Goal: Transaction & Acquisition: Obtain resource

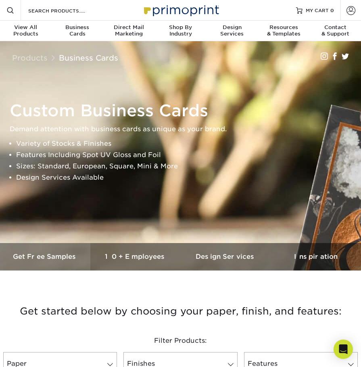
click at [52, 257] on h3 "Get Free Samples" at bounding box center [45, 257] width 90 height 8
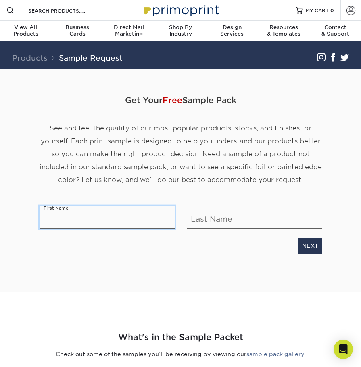
click at [110, 216] on input "text" at bounding box center [107, 217] width 135 height 23
type input "[PERSON_NAME]"
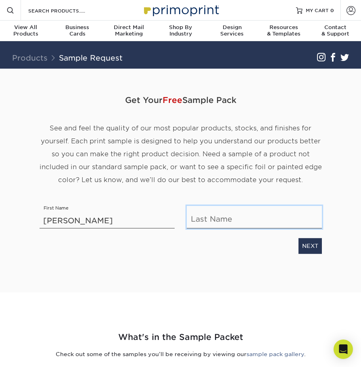
type input "Westaway"
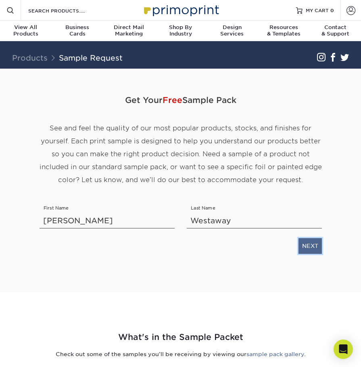
click at [305, 246] on link "NEXT" at bounding box center [310, 245] width 23 height 15
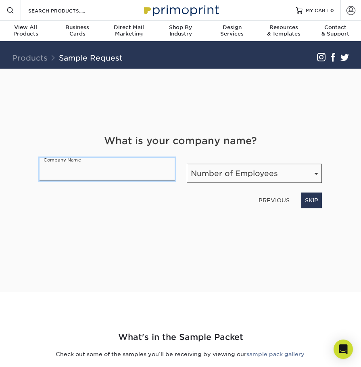
click at [137, 174] on input "text" at bounding box center [107, 169] width 135 height 23
type input "Lionheart Wealth Management"
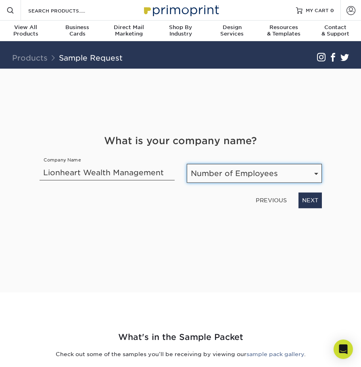
click at [269, 174] on select "Number of Employees Self-employed 1-10 employees 11-50 employees 51-200 employe…" at bounding box center [254, 173] width 135 height 19
select select "Self-employed"
click at [187, 164] on select "Number of Employees Self-employed 1-10 employees 11-50 employees 51-200 employe…" at bounding box center [254, 173] width 135 height 19
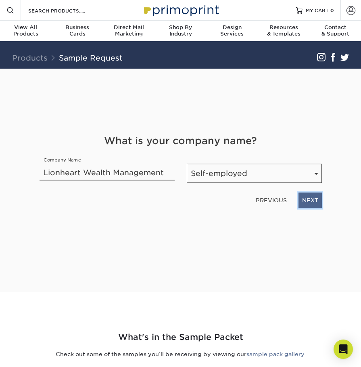
click at [315, 199] on link "NEXT" at bounding box center [310, 200] width 23 height 15
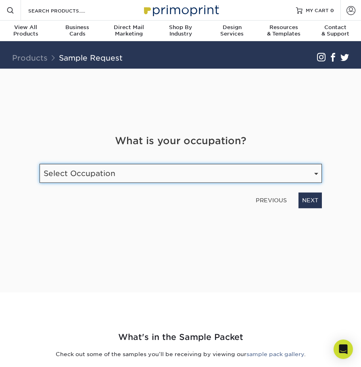
click at [155, 182] on select "Select Occupation Agency Automotive Blogger Cleaning Services Construction Educ…" at bounding box center [181, 173] width 283 height 19
select select "Financial Services"
click at [40, 164] on select "Select Occupation Agency Automotive Blogger Cleaning Services Construction Educ…" at bounding box center [181, 173] width 283 height 19
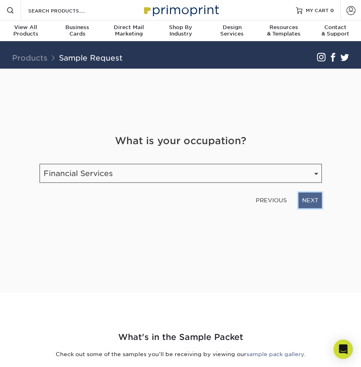
click at [310, 195] on link "NEXT" at bounding box center [310, 200] width 23 height 15
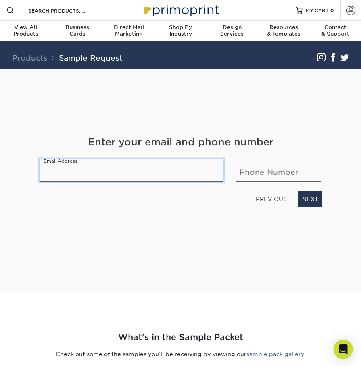
click at [107, 175] on input "email" at bounding box center [132, 170] width 185 height 23
type input "jeremy.westaway@ampf.com"
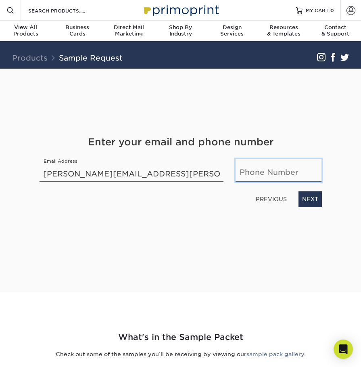
click at [265, 171] on input "text" at bounding box center [279, 170] width 86 height 23
type input "9738798772"
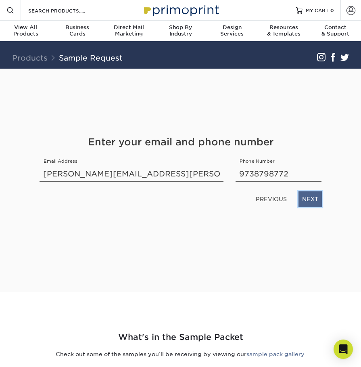
click at [309, 197] on link "NEXT" at bounding box center [310, 198] width 23 height 15
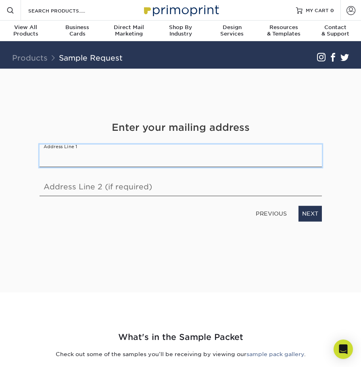
click at [113, 160] on input "text" at bounding box center [181, 156] width 283 height 23
click at [95, 158] on input "text" at bounding box center [181, 156] width 283 height 23
type input "18 Post House Road, Morristown, NJ"
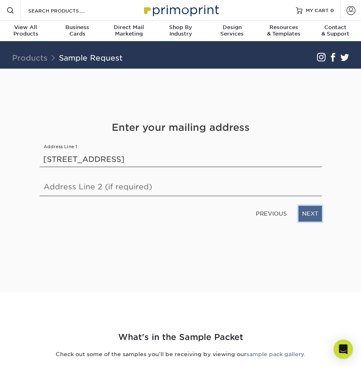
click at [306, 214] on link "NEXT" at bounding box center [310, 213] width 23 height 15
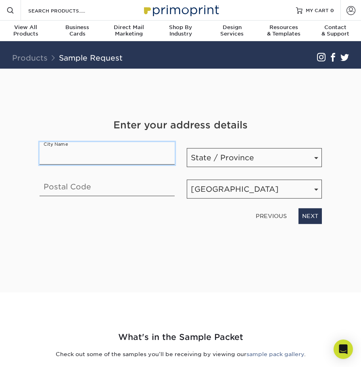
click at [112, 156] on input "text" at bounding box center [107, 153] width 135 height 23
type input "Morristown"
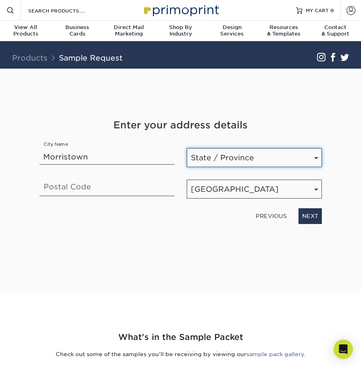
click at [224, 153] on select "State / Province Alabama Alaska Arizona Arkansas California Colorado Connecticu…" at bounding box center [254, 157] width 135 height 19
select select "NJ"
click at [187, 148] on select "State / Province Alabama Alaska Arizona Arkansas California Colorado Connecticu…" at bounding box center [254, 157] width 135 height 19
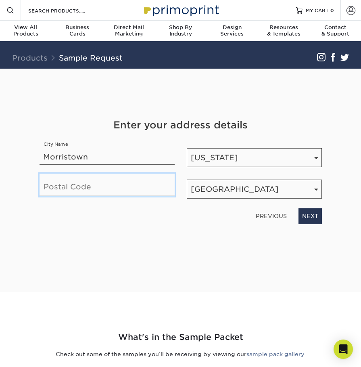
click at [104, 194] on input "text" at bounding box center [107, 185] width 135 height 23
type input "07960"
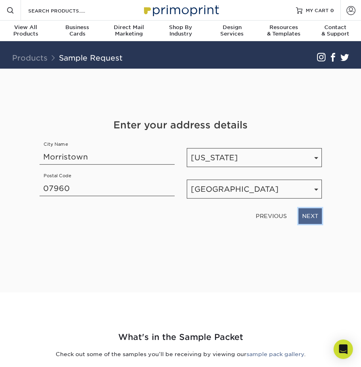
click at [317, 214] on link "NEXT" at bounding box center [310, 215] width 23 height 15
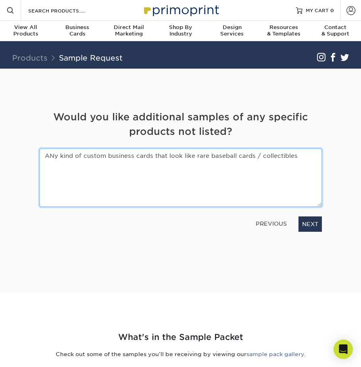
type textarea "ANy kind of custom business cards that look like rare baseball cards / collecti…"
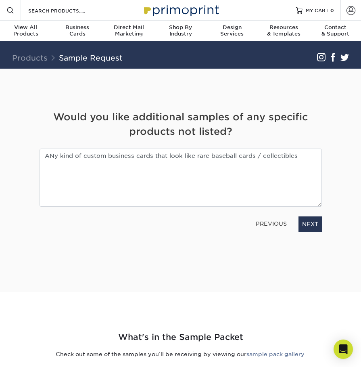
click at [323, 224] on div "PREVIOUS NEXT" at bounding box center [181, 222] width 295 height 19
click at [319, 224] on link "NEXT" at bounding box center [310, 223] width 23 height 15
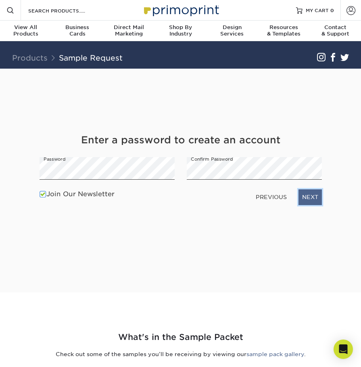
click at [311, 195] on link "NEXT" at bounding box center [310, 196] width 23 height 15
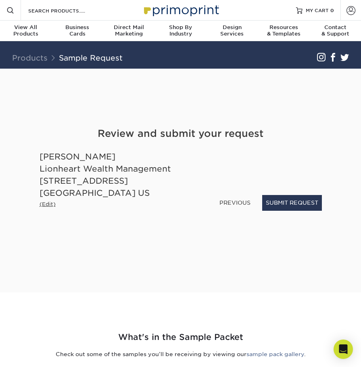
click at [41, 207] on small "(Edit)" at bounding box center [48, 204] width 16 height 6
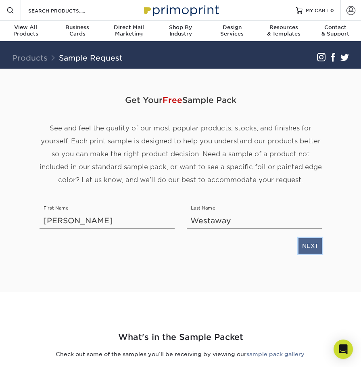
click at [311, 247] on link "NEXT" at bounding box center [310, 245] width 23 height 15
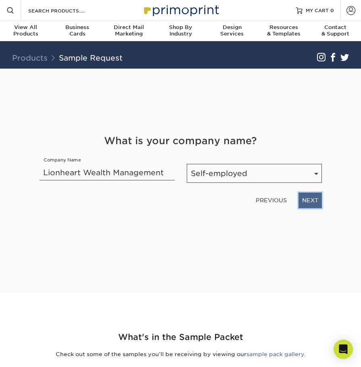
click at [305, 204] on link "NEXT" at bounding box center [310, 200] width 23 height 15
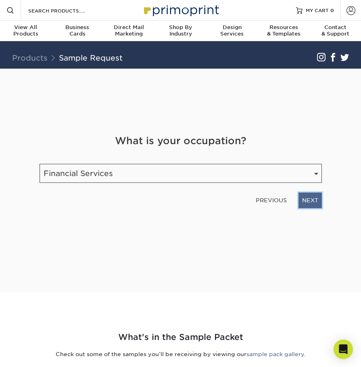
click at [317, 205] on link "NEXT" at bounding box center [310, 200] width 23 height 15
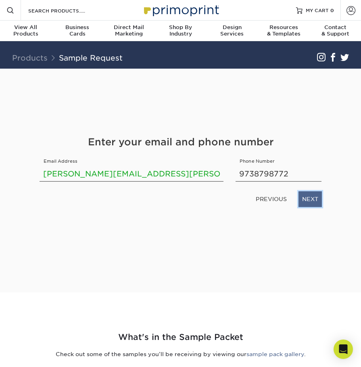
click at [319, 202] on link "NEXT" at bounding box center [310, 198] width 23 height 15
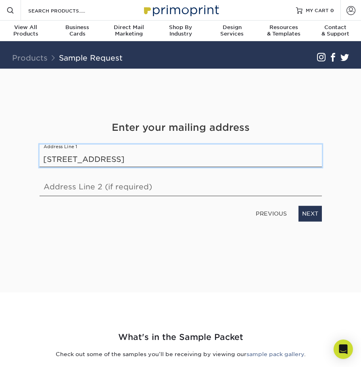
drag, startPoint x: 193, startPoint y: 158, endPoint x: 129, endPoint y: 164, distance: 64.5
click at [120, 162] on input "18 Post House Road, Morristown, NJ" at bounding box center [181, 156] width 283 height 23
type input "18 Post House Road"
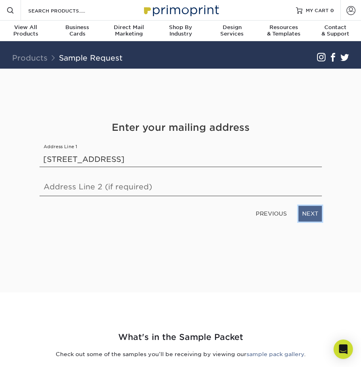
click at [311, 214] on link "NEXT" at bounding box center [310, 213] width 23 height 15
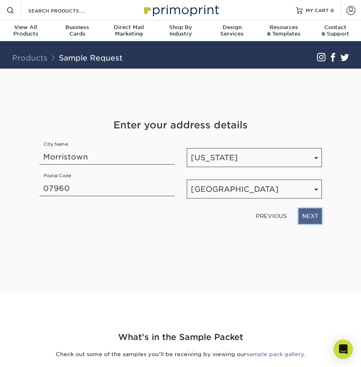
click at [310, 214] on link "NEXT" at bounding box center [310, 215] width 23 height 15
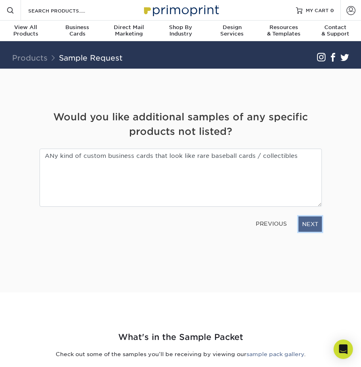
click at [309, 219] on link "NEXT" at bounding box center [310, 223] width 23 height 15
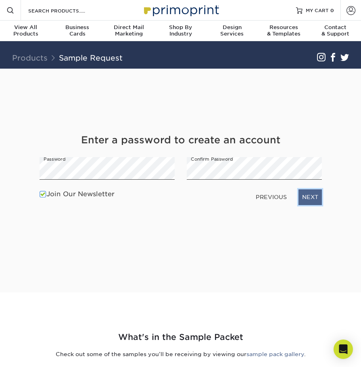
click at [311, 199] on link "NEXT" at bounding box center [310, 196] width 23 height 15
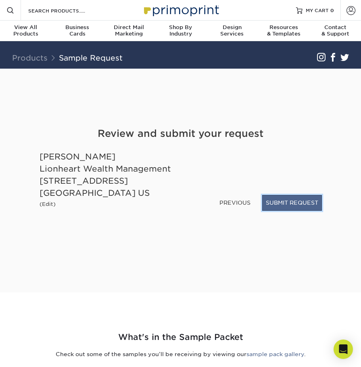
click at [300, 204] on button "SUBMIT REQUEST" at bounding box center [293, 202] width 60 height 15
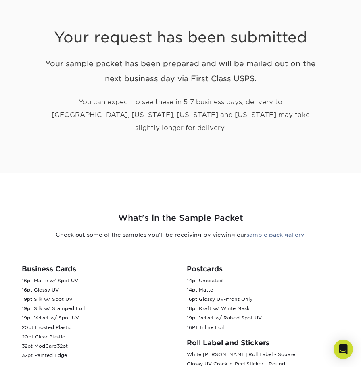
scroll to position [162, 0]
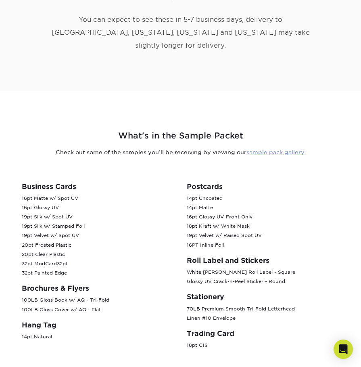
click at [251, 149] on link "sample pack gallery" at bounding box center [276, 152] width 58 height 6
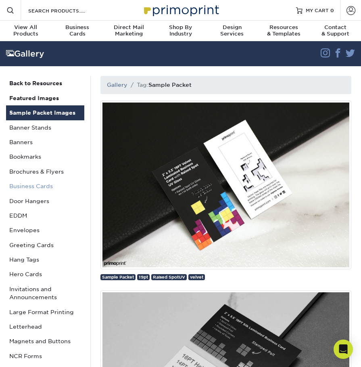
click at [32, 184] on link "Business Cards" at bounding box center [45, 186] width 78 height 15
